Goal: Check status: Check status

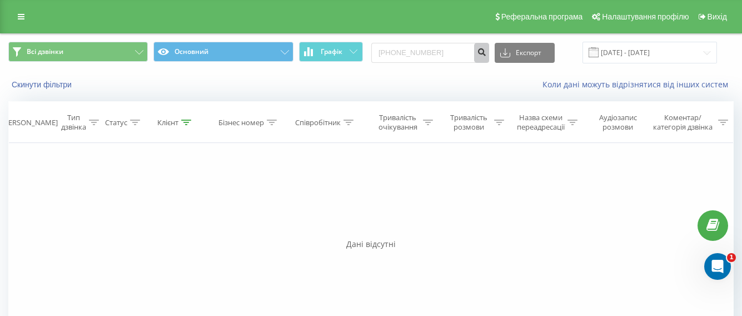
click at [486, 54] on icon "submit" at bounding box center [481, 50] width 9 height 7
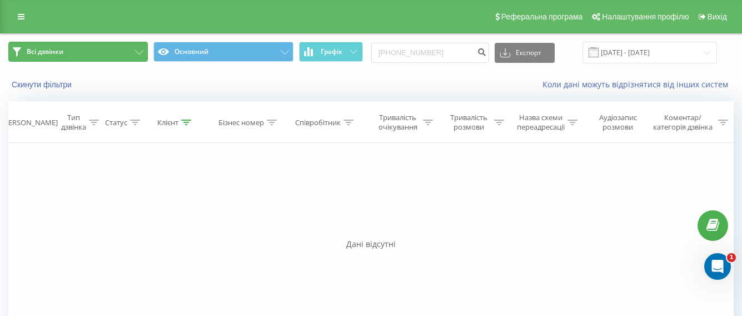
click at [138, 53] on icon at bounding box center [139, 52] width 8 height 4
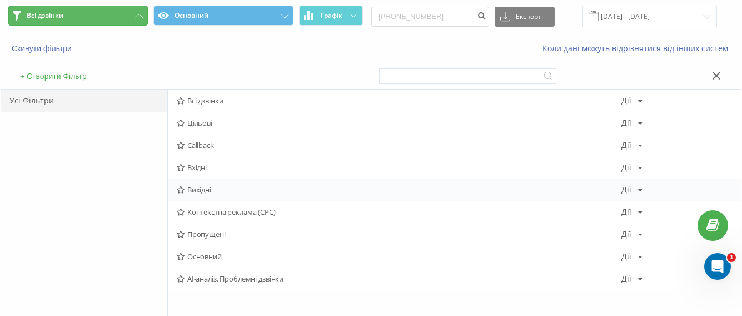
scroll to position [56, 0]
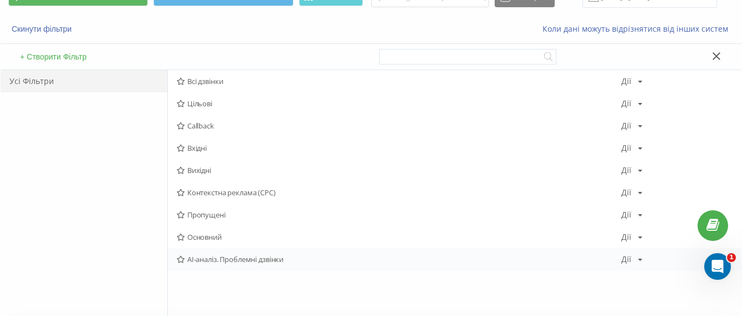
click at [241, 261] on span "AI-аналіз. Проблемні дзвінки" at bounding box center [399, 259] width 444 height 8
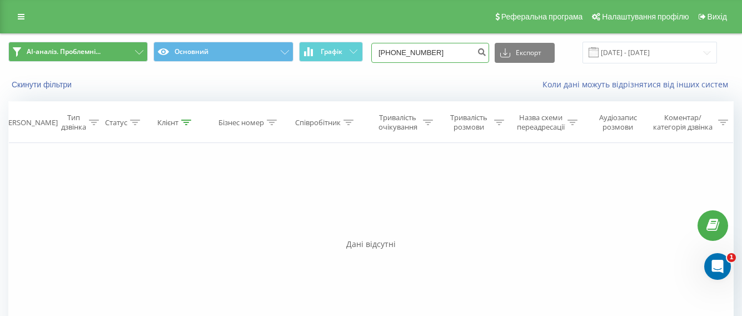
click at [436, 56] on input "[PHONE_NUMBER]" at bounding box center [430, 53] width 118 height 20
click at [486, 54] on icon "submit" at bounding box center [481, 50] width 9 height 7
